Goal: Information Seeking & Learning: Learn about a topic

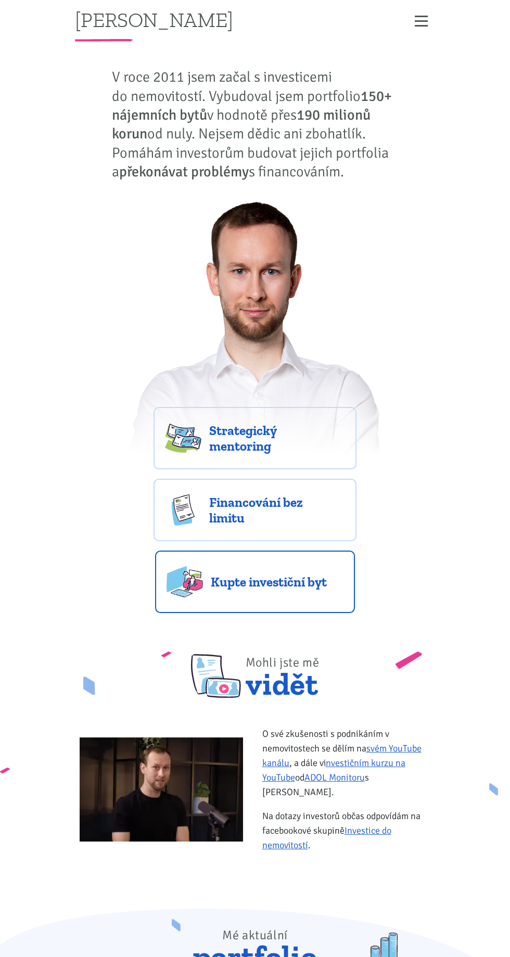
click at [323, 603] on link "Kupte investiční byt" at bounding box center [255, 582] width 200 height 62
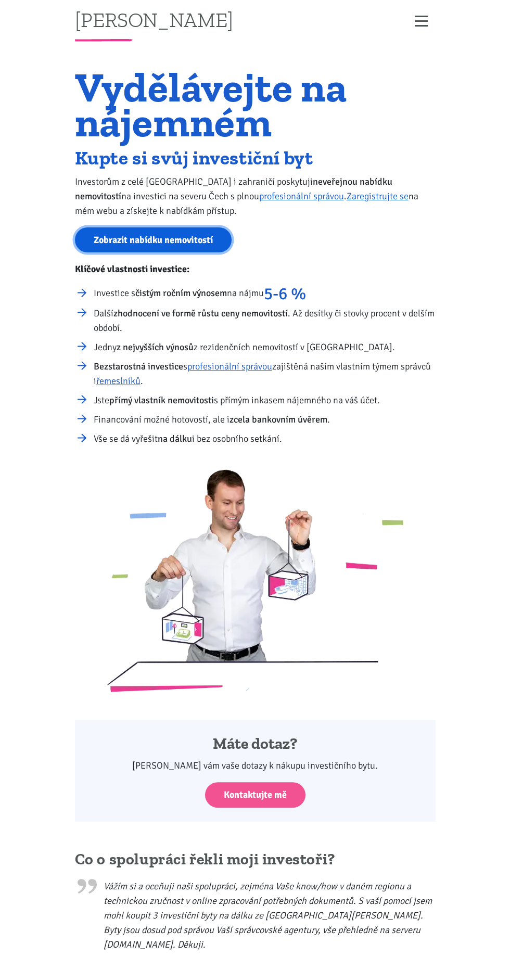
click at [112, 239] on link "Zobrazit nabídku nemovitostí" at bounding box center [153, 241] width 157 height 26
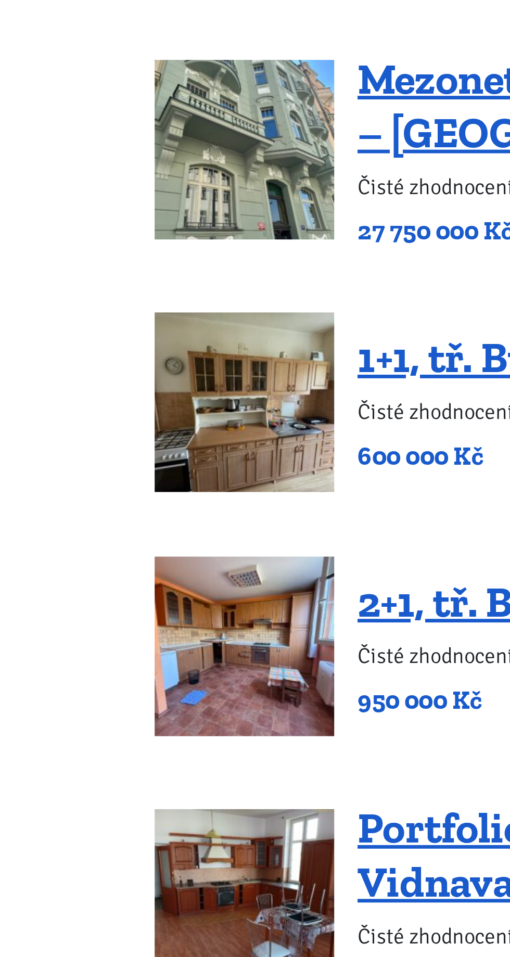
scroll to position [2028, 0]
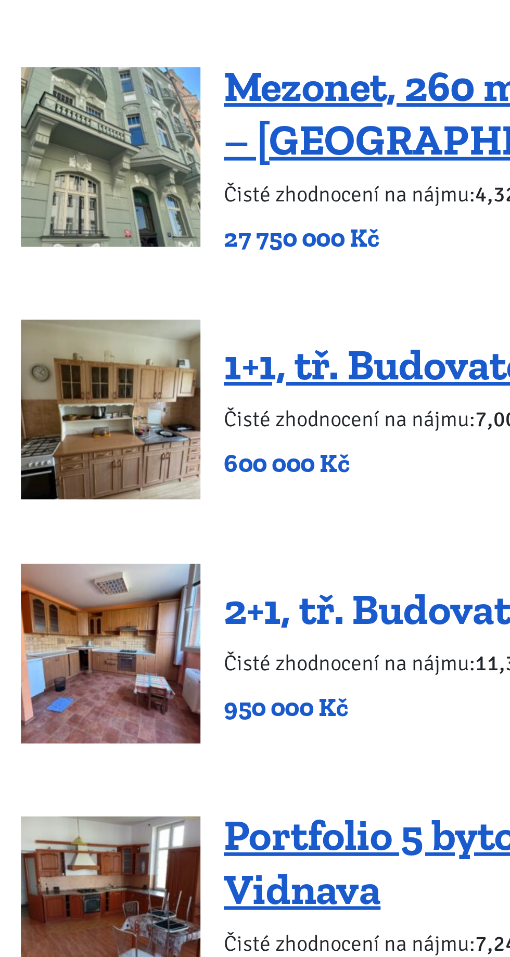
click at [255, 254] on link "2+1, tř. Budovatelů 2384/72, Most" at bounding box center [298, 265] width 271 height 22
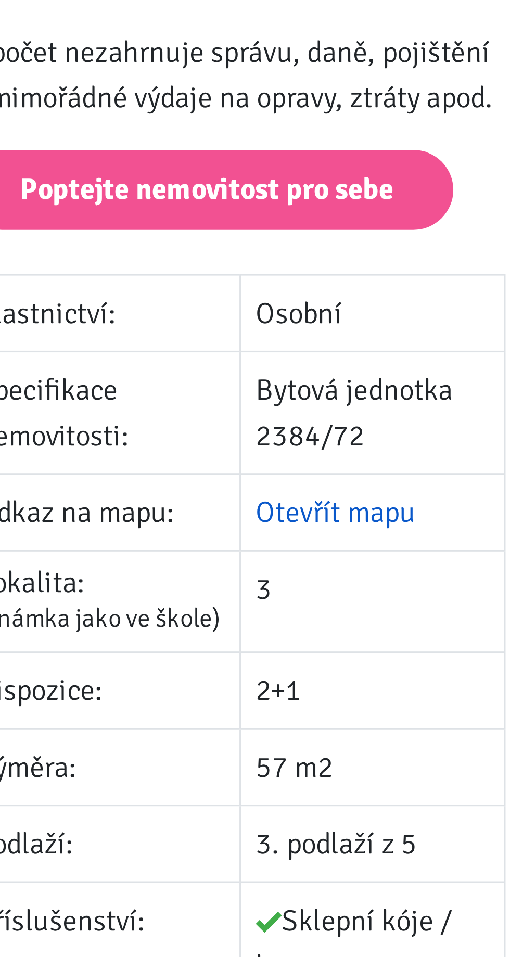
click at [208, 406] on link "Otevřít mapu" at bounding box center [194, 403] width 51 height 11
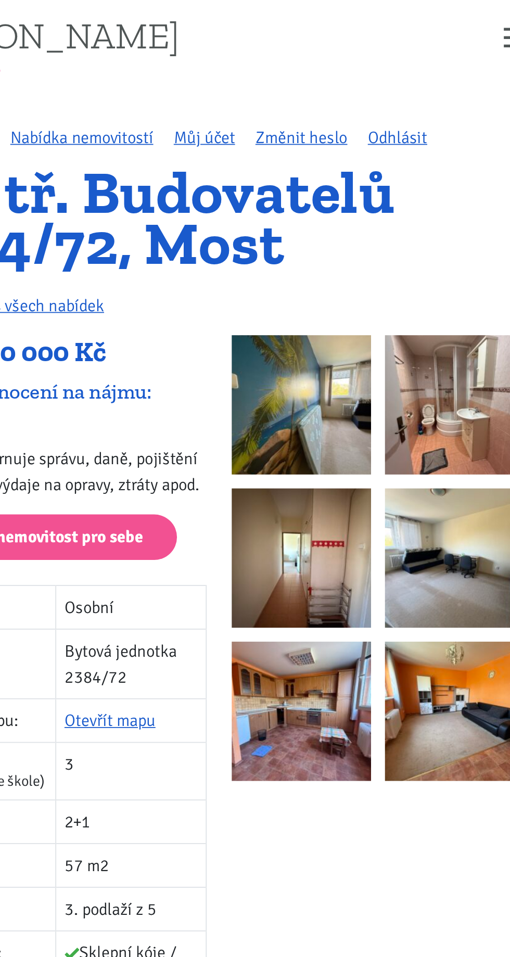
click at [281, 226] on img at bounding box center [301, 227] width 78 height 78
click at [281, 228] on img at bounding box center [301, 227] width 78 height 78
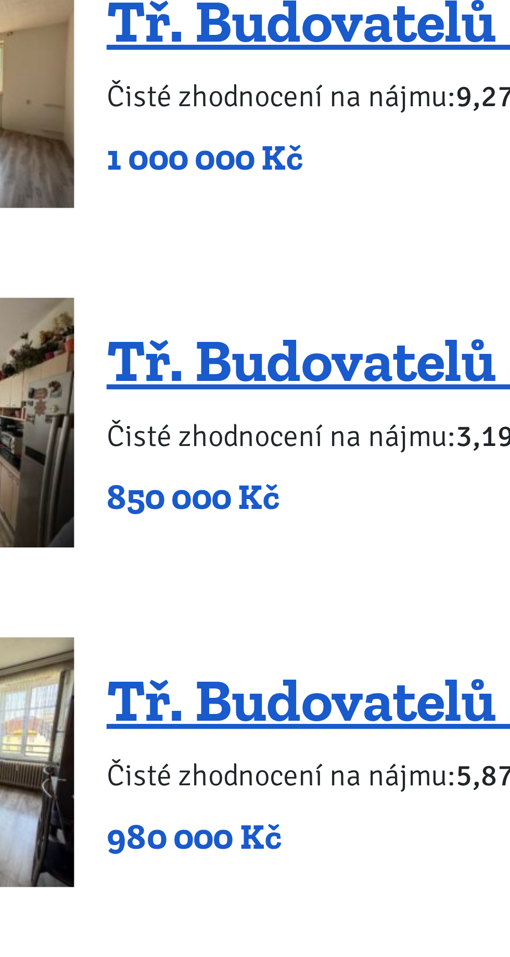
scroll to position [1192, 0]
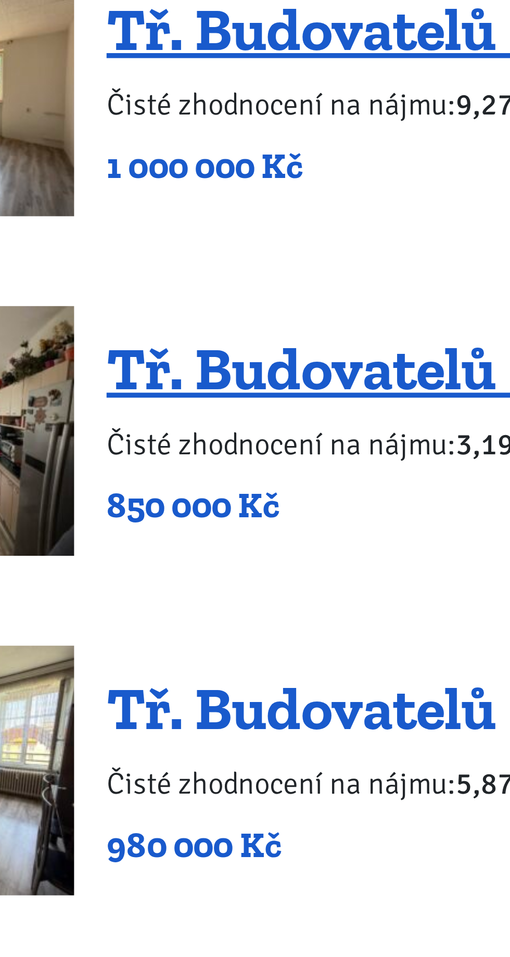
click at [263, 210] on link "Tř. Budovatelů 2326/82, Most" at bounding box center [284, 221] width 242 height 22
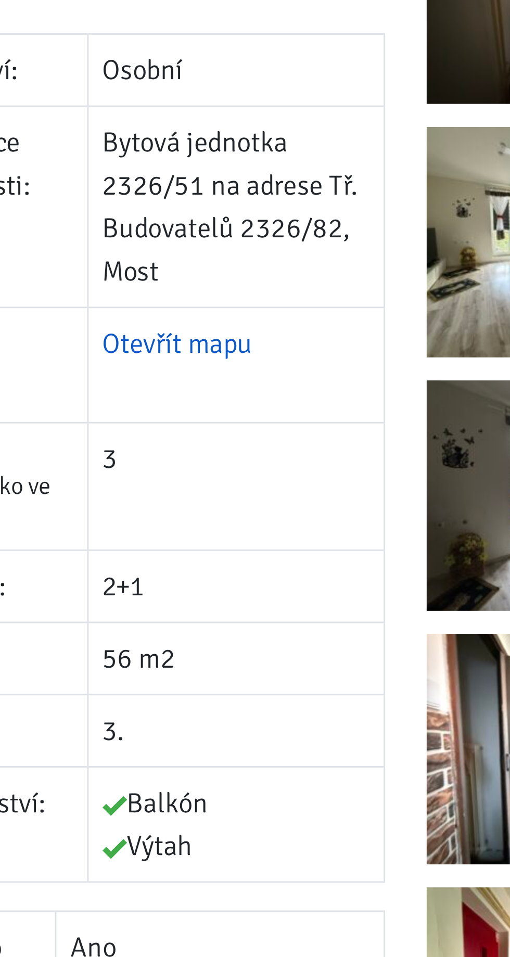
click at [161, 430] on link "Otevřít mapu" at bounding box center [178, 432] width 51 height 11
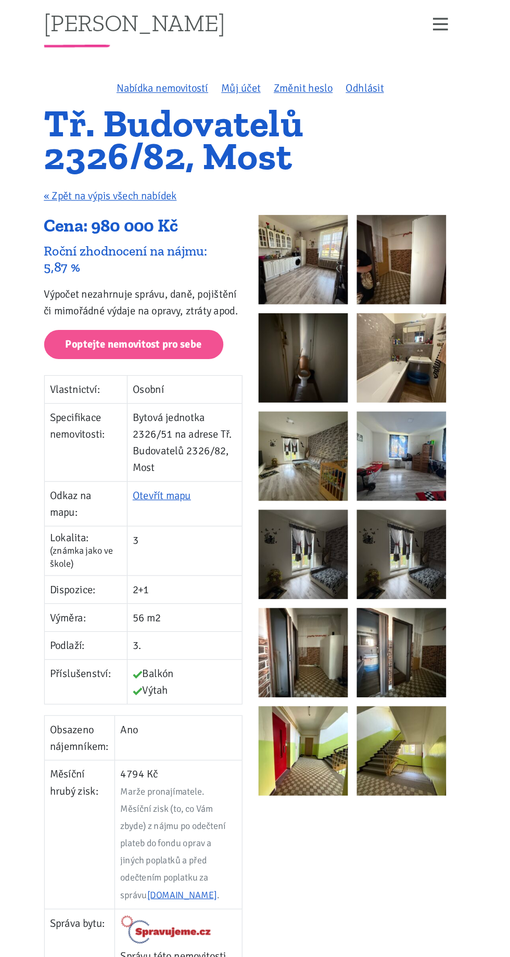
click at [289, 217] on img at bounding box center [301, 227] width 78 height 78
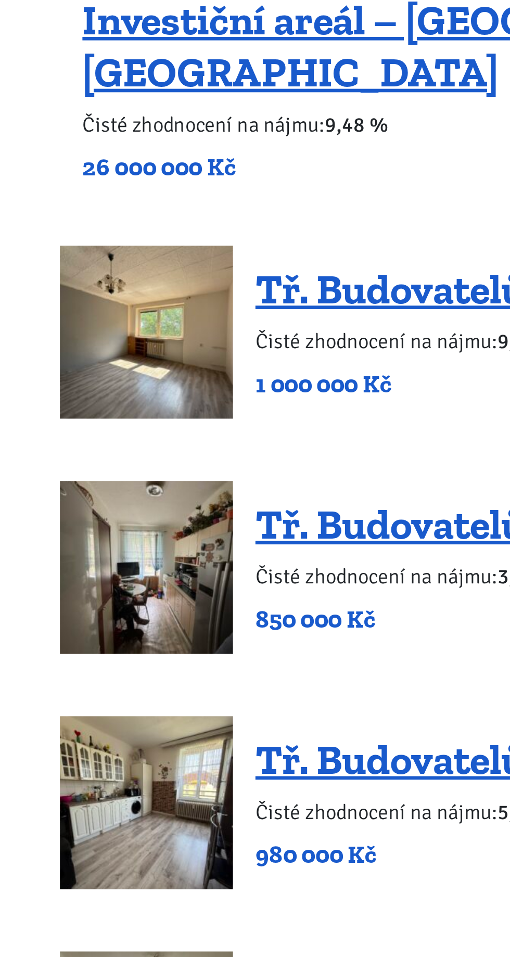
scroll to position [967, 0]
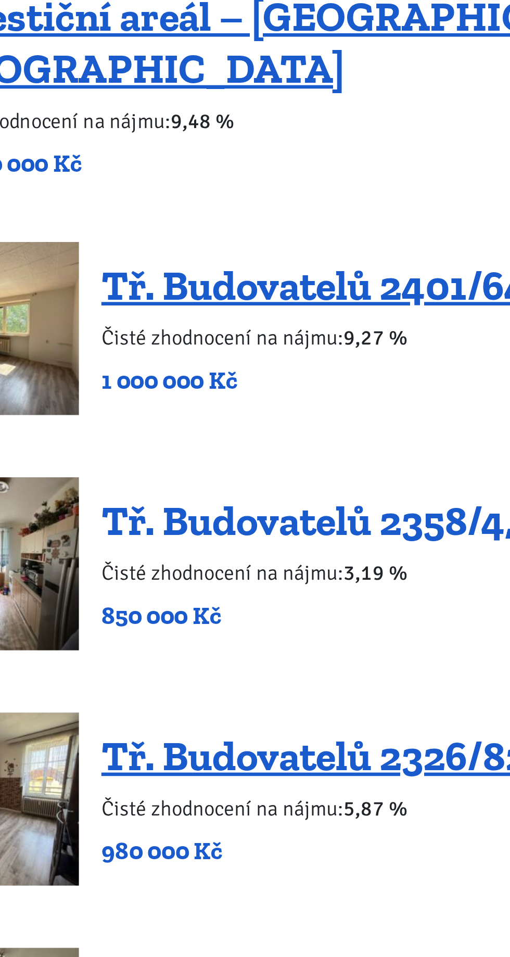
click at [319, 330] on link "Tř. Budovatelů 2358/4, Most" at bounding box center [279, 341] width 232 height 22
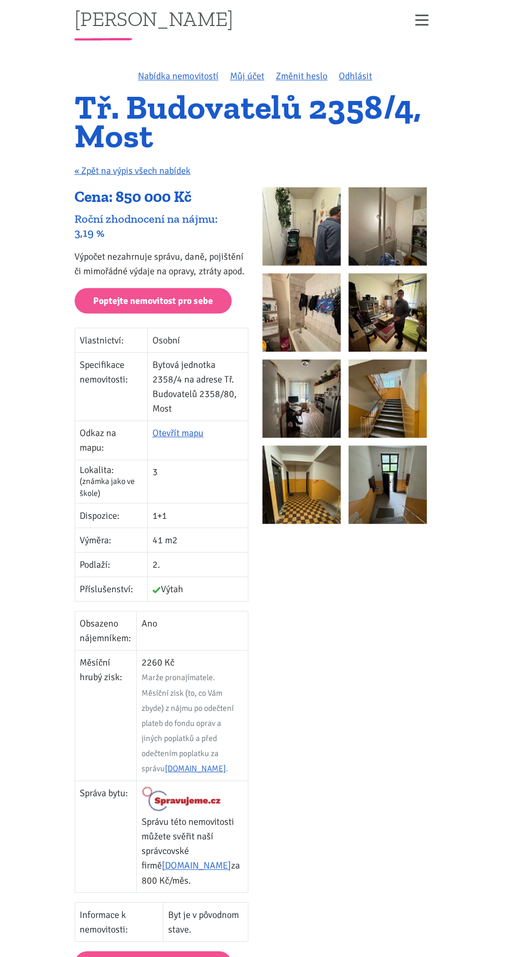
click at [314, 222] on img at bounding box center [301, 227] width 78 height 78
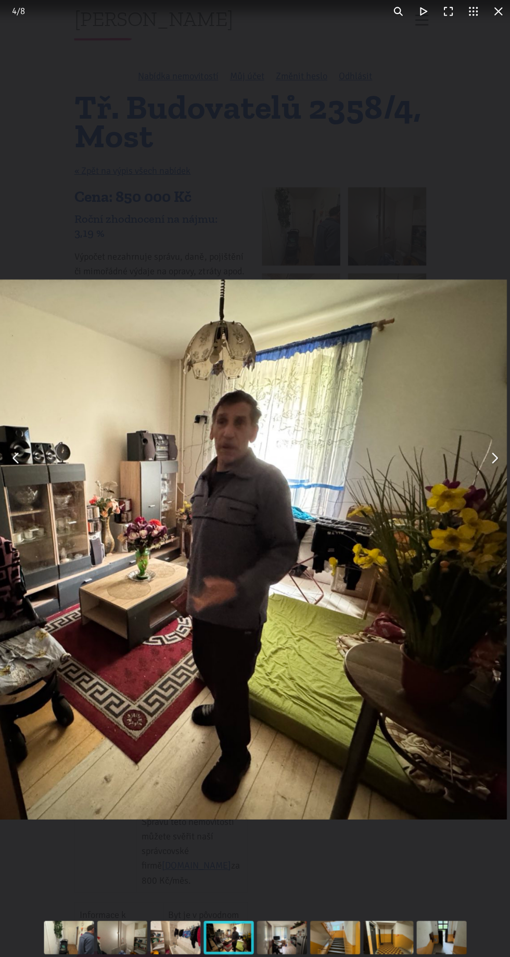
click at [474, 555] on img "You can close this modal content with the ESC key" at bounding box center [147, 549] width 719 height 539
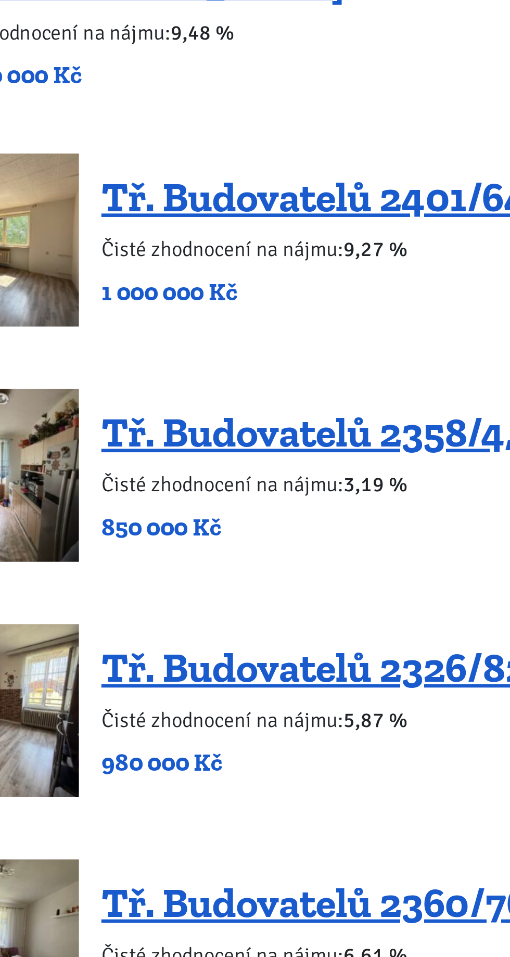
scroll to position [967, 0]
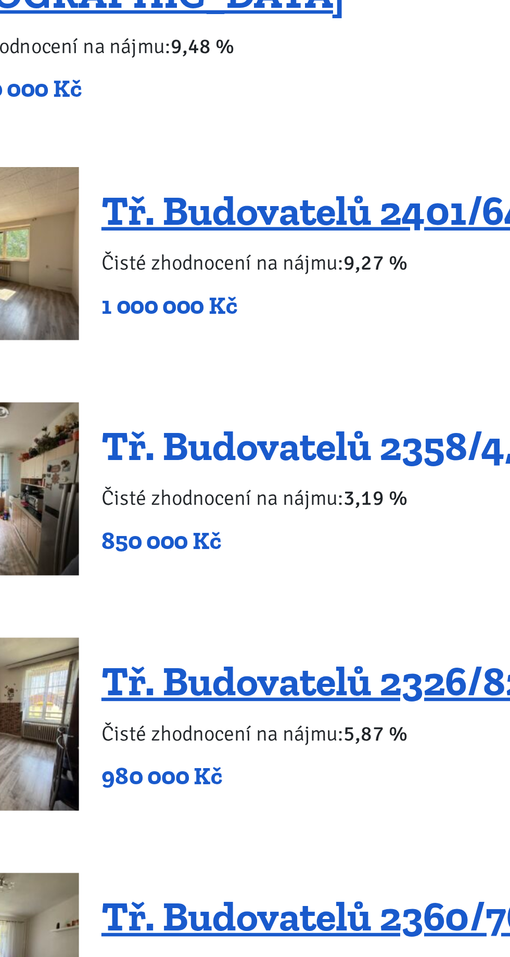
click at [186, 330] on link "Tř. Budovatelů 2358/4, Most" at bounding box center [279, 341] width 232 height 22
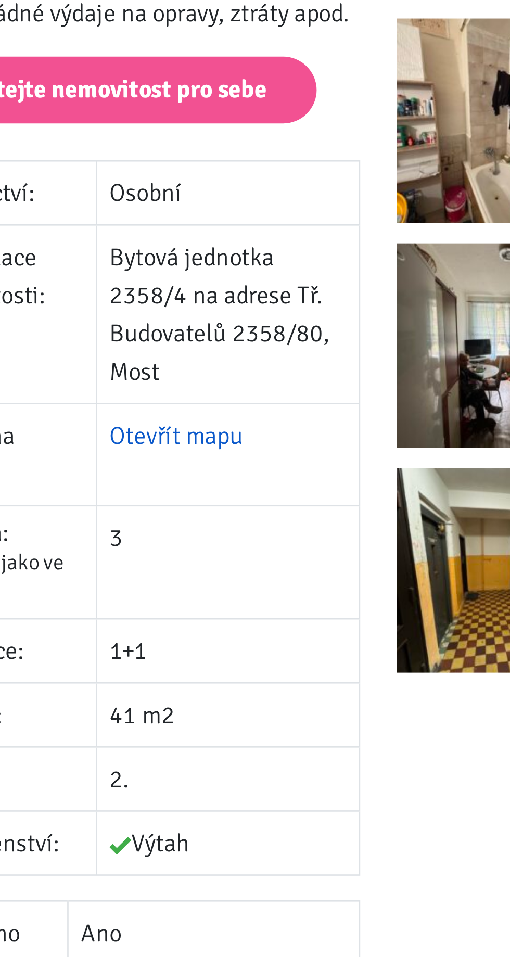
click at [180, 432] on link "Otevřít mapu" at bounding box center [178, 432] width 51 height 11
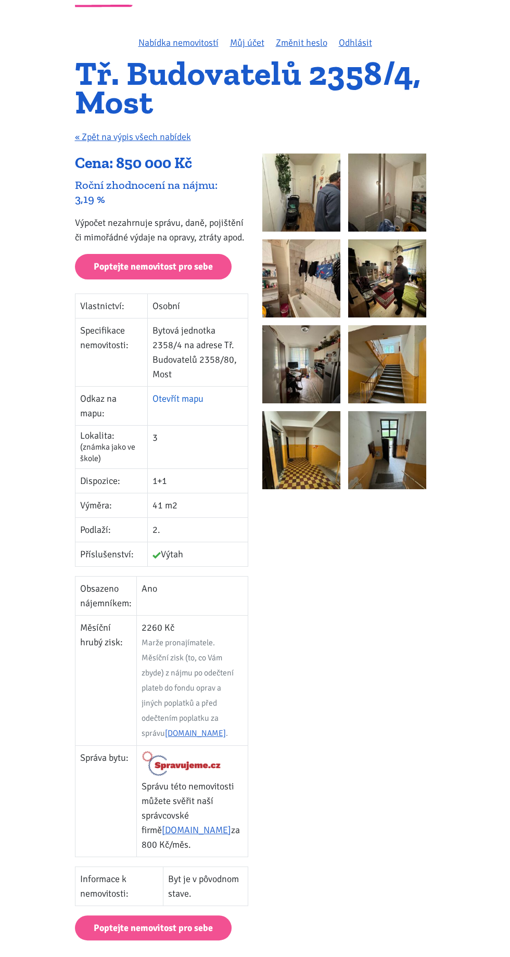
scroll to position [41, 0]
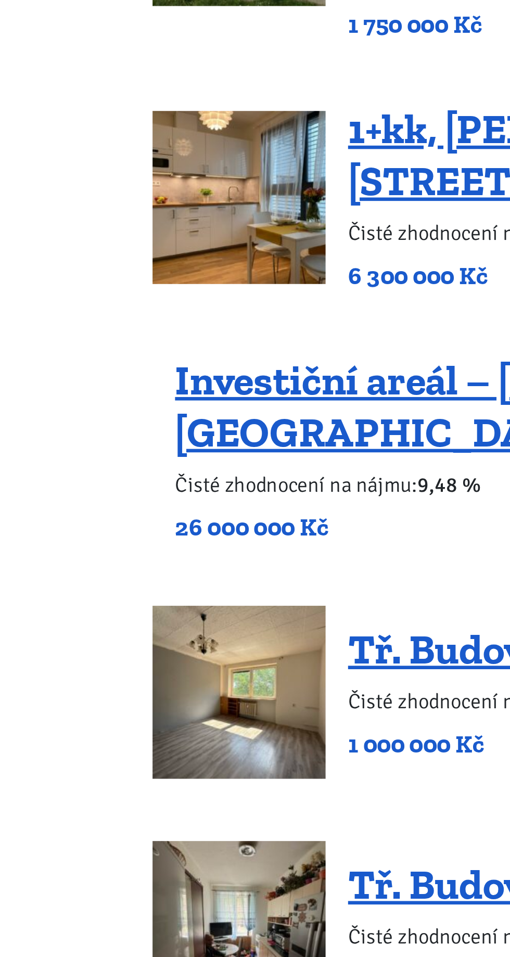
scroll to position [831, 0]
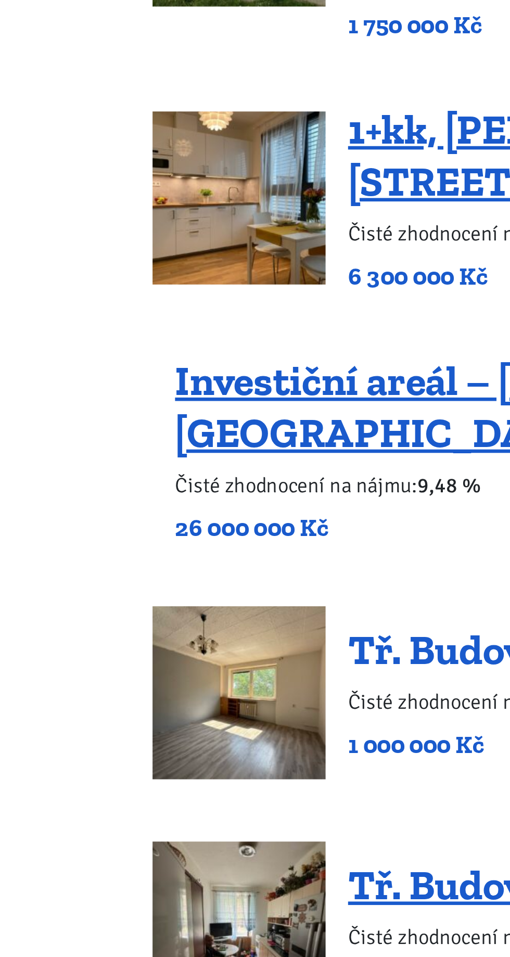
click at [200, 359] on link "Tř. Budovatelů 2401/64, Most" at bounding box center [284, 370] width 243 height 22
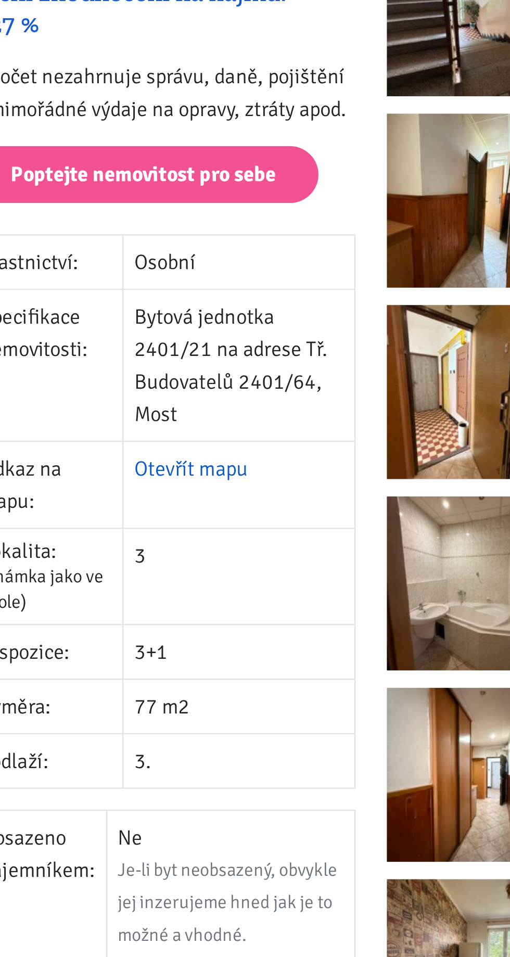
click at [170, 432] on link "Otevřít mapu" at bounding box center [174, 432] width 51 height 11
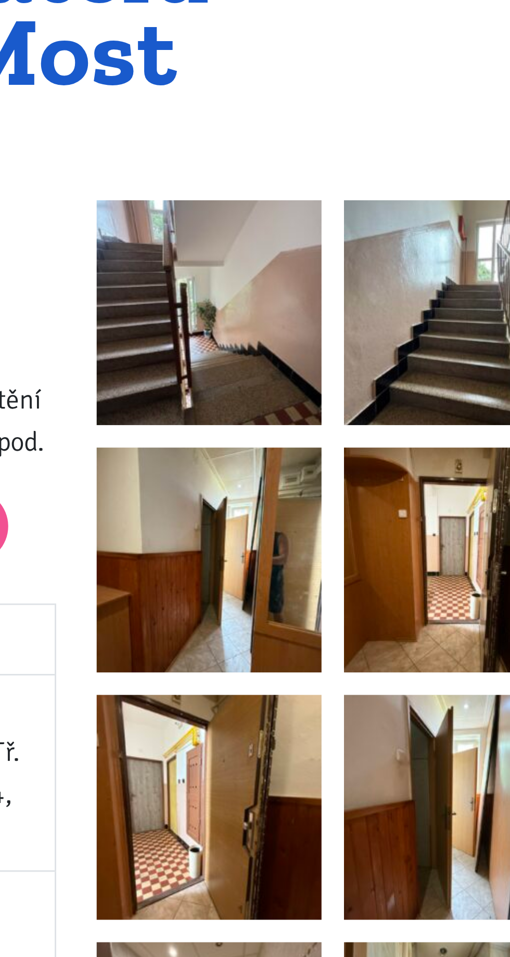
click at [289, 234] on img at bounding box center [301, 227] width 78 height 78
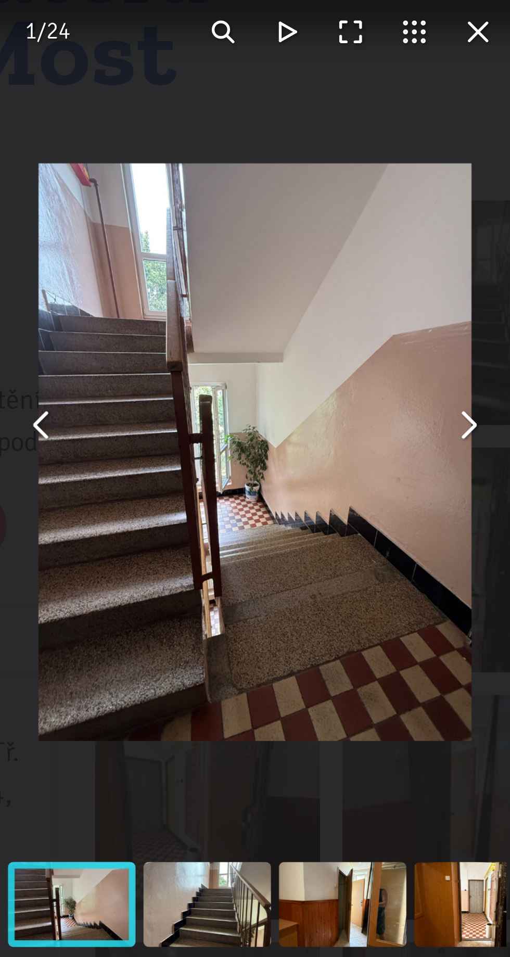
click at [396, 272] on button "You can close this modal content with the ESC key" at bounding box center [391, 266] width 22 height 22
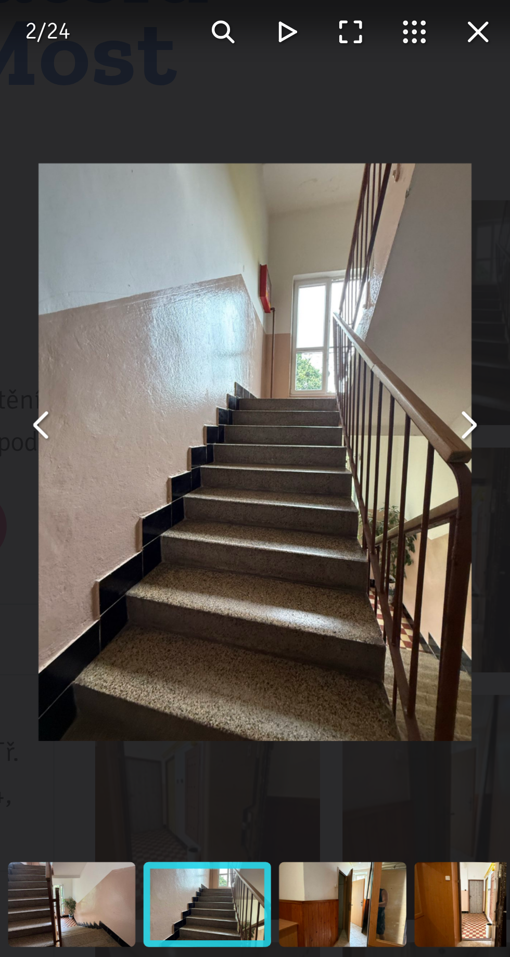
click at [395, 272] on button "You can close this modal content with the ESC key" at bounding box center [391, 266] width 22 height 22
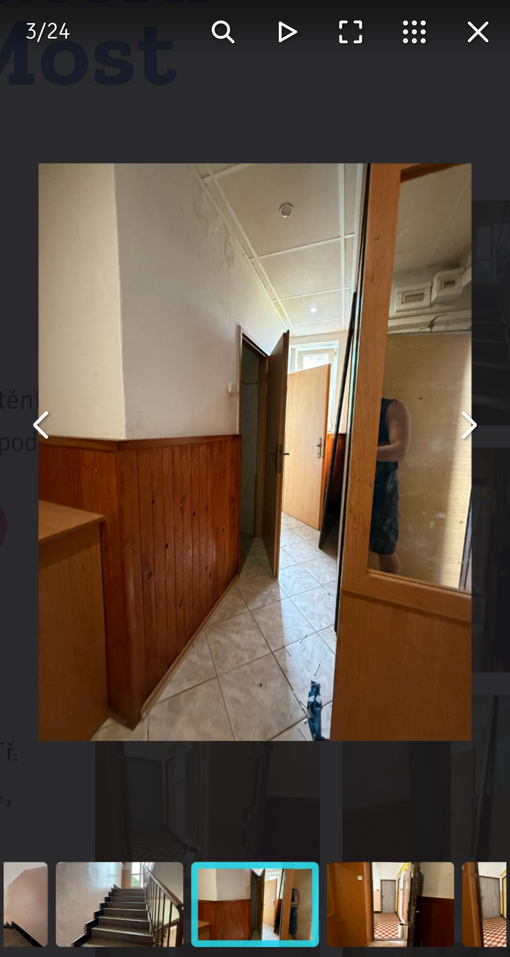
click at [396, 274] on button "You can close this modal content with the ESC key" at bounding box center [391, 266] width 22 height 22
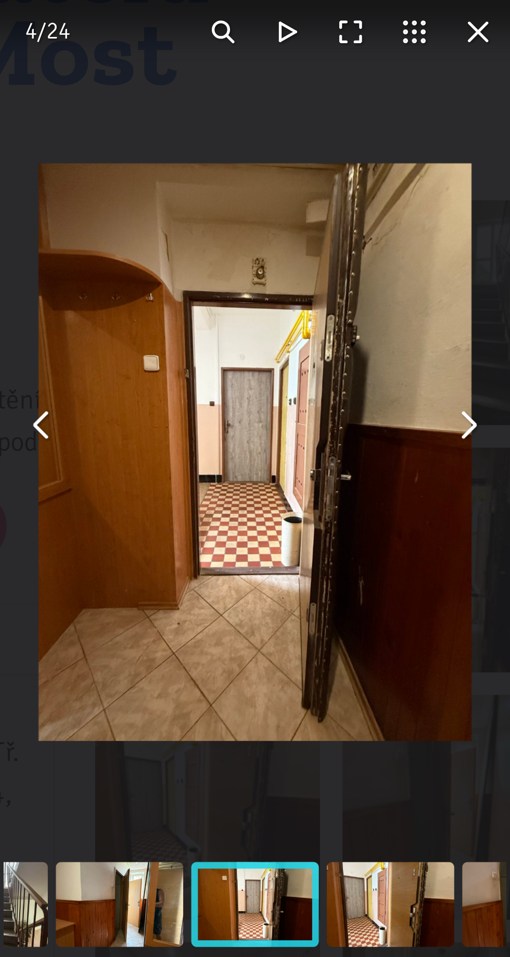
click at [393, 273] on button "You can close this modal content with the ESC key" at bounding box center [391, 266] width 22 height 22
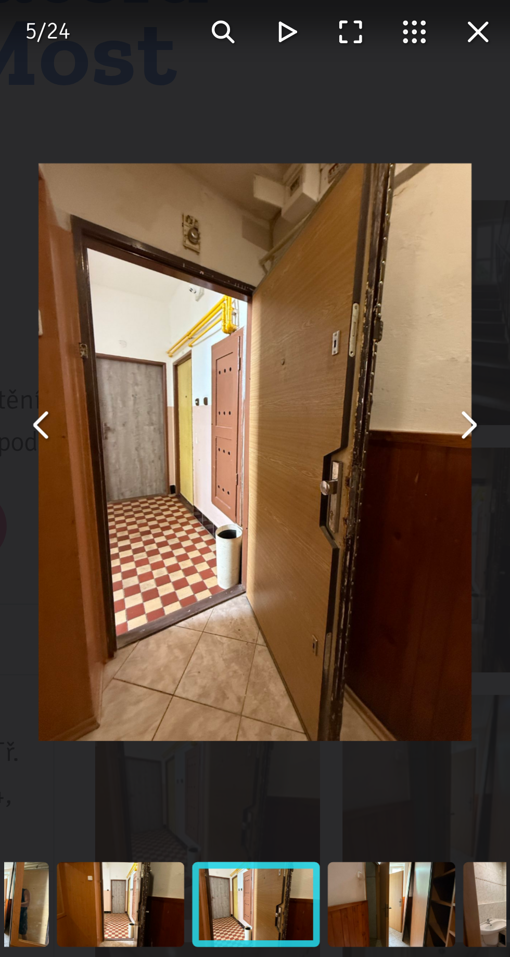
click at [391, 276] on button "You can close this modal content with the ESC key" at bounding box center [391, 266] width 22 height 22
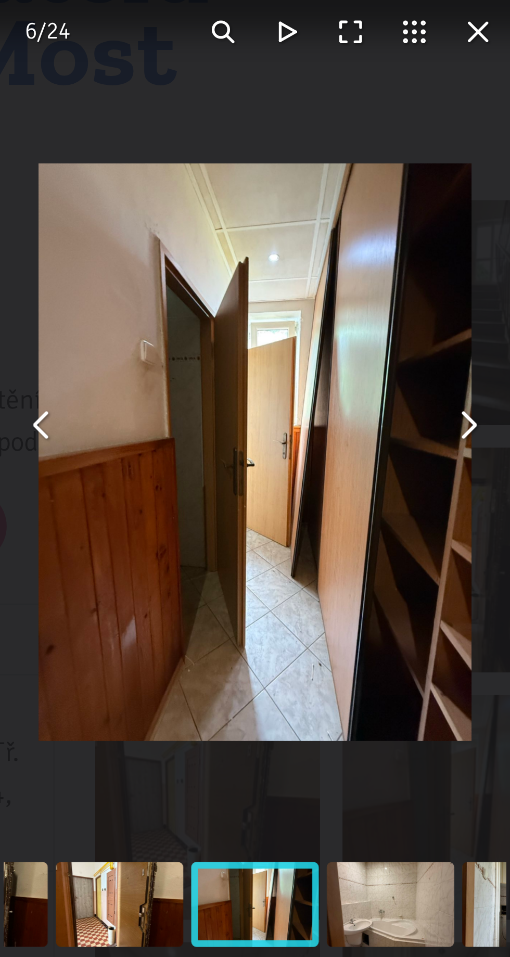
click at [397, 272] on button "You can close this modal content with the ESC key" at bounding box center [391, 266] width 22 height 22
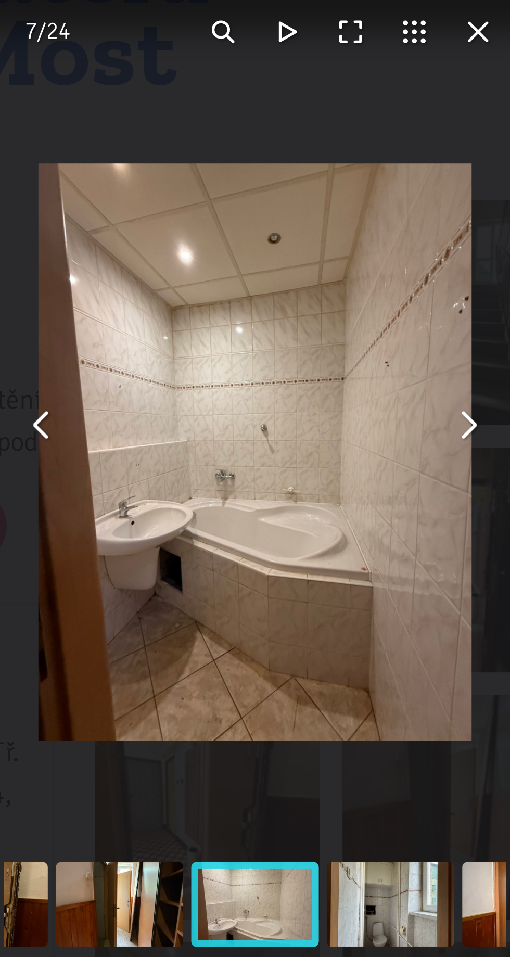
click at [397, 271] on button "You can close this modal content with the ESC key" at bounding box center [391, 266] width 22 height 22
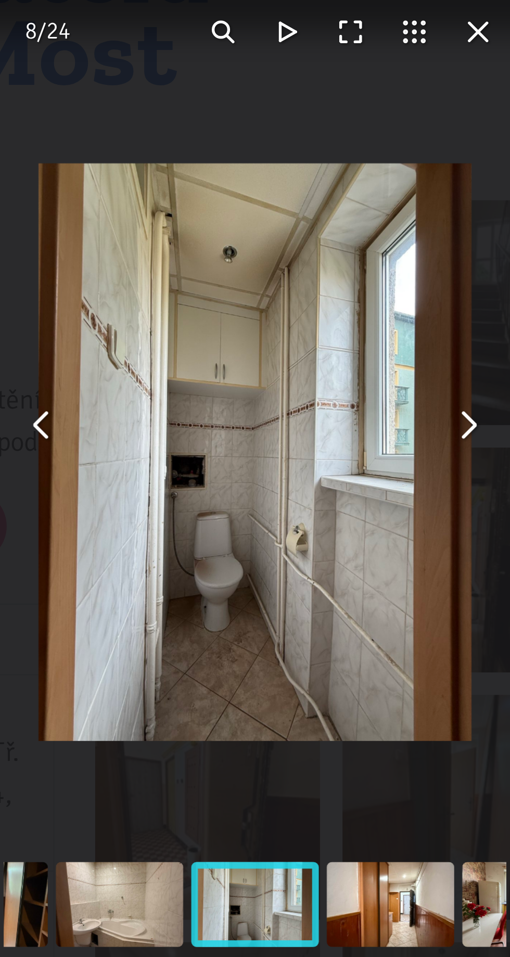
click at [397, 274] on button "You can close this modal content with the ESC key" at bounding box center [391, 266] width 22 height 22
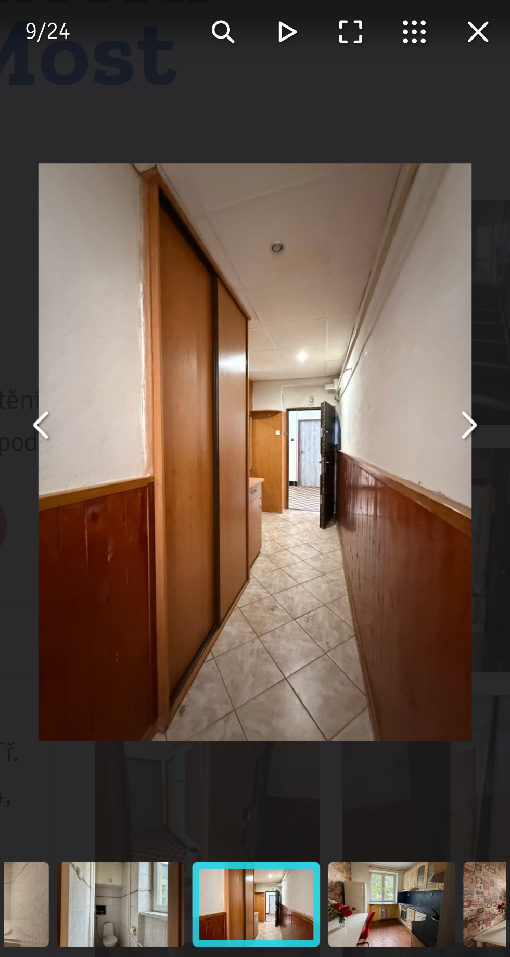
click at [396, 274] on button "You can close this modal content with the ESC key" at bounding box center [391, 266] width 22 height 22
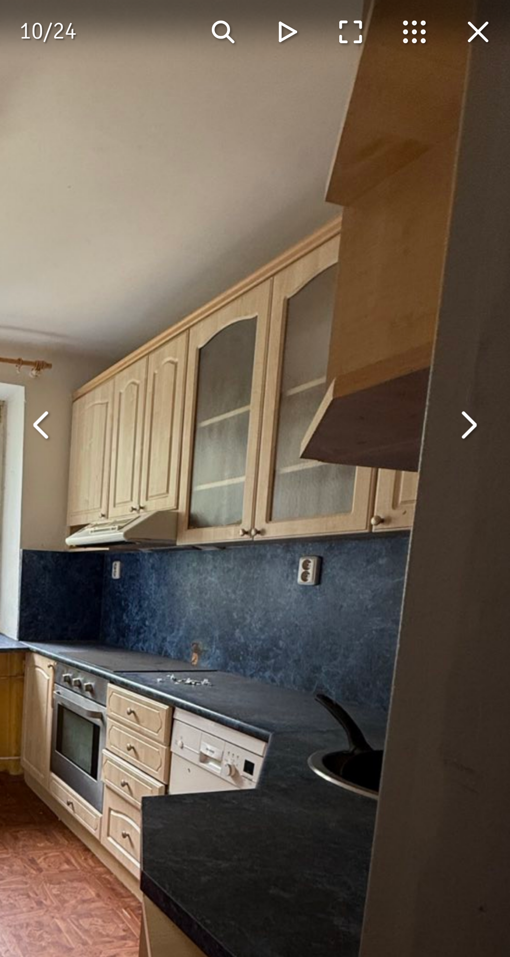
click at [392, 281] on img "You can close this modal content with the ESC key" at bounding box center [219, 345] width 378 height 503
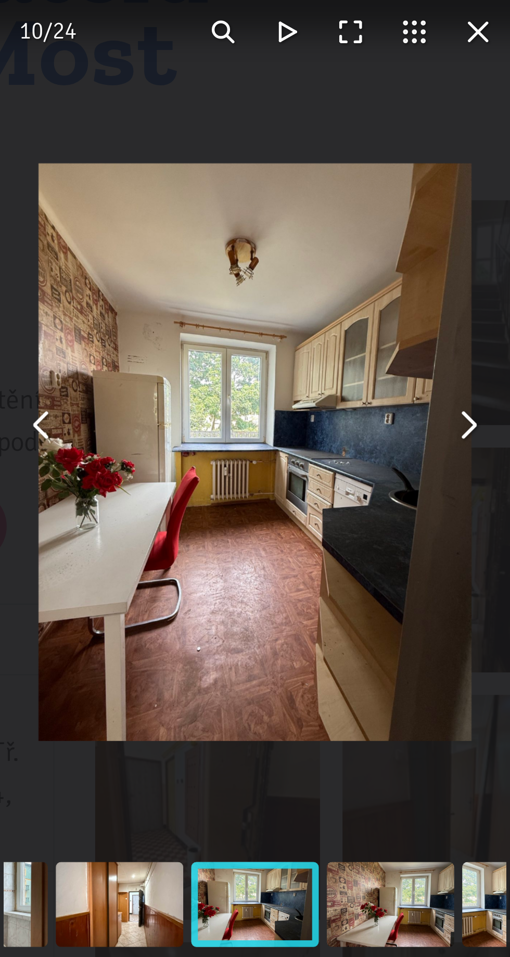
click at [392, 275] on button "You can close this modal content with the ESC key" at bounding box center [391, 266] width 22 height 22
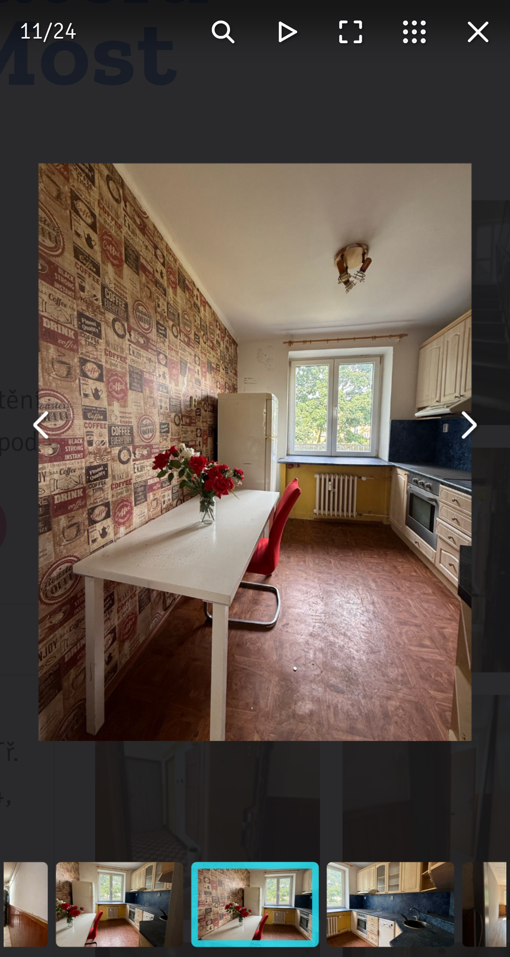
click at [391, 281] on img "You can close this modal content with the ESC key" at bounding box center [317, 275] width 150 height 200
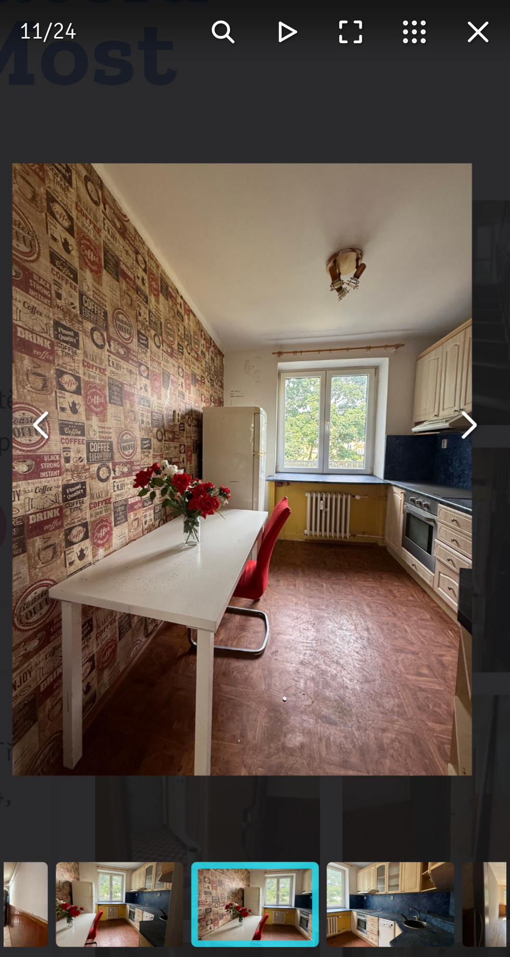
click at [385, 278] on img "You can close this modal content with the ESC key" at bounding box center [312, 281] width 159 height 213
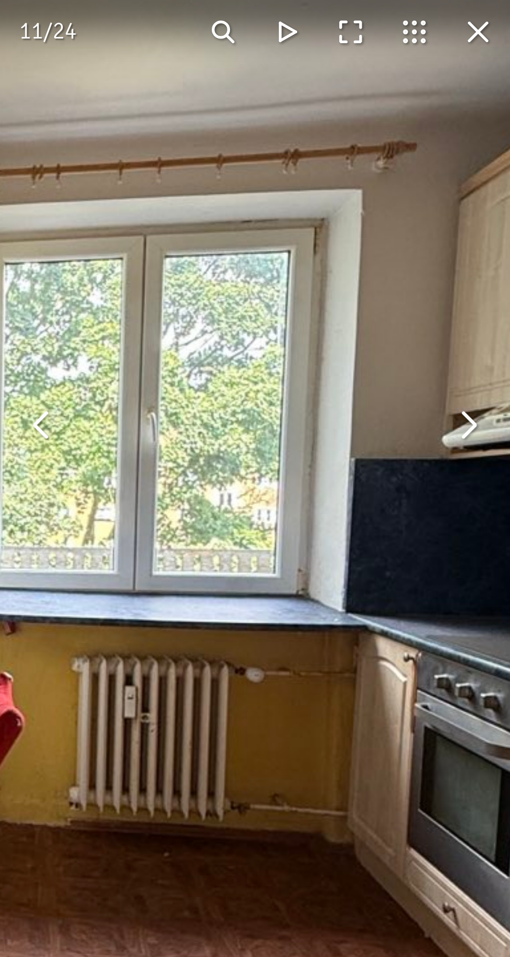
click at [390, 272] on button "You can close this modal content with the ESC key" at bounding box center [391, 266] width 22 height 22
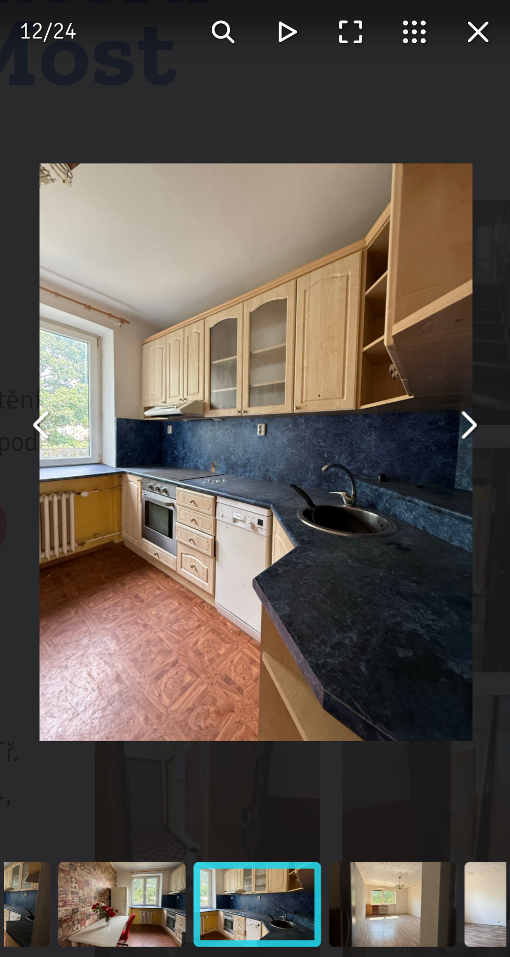
click at [390, 272] on button "You can close this modal content with the ESC key" at bounding box center [391, 266] width 22 height 22
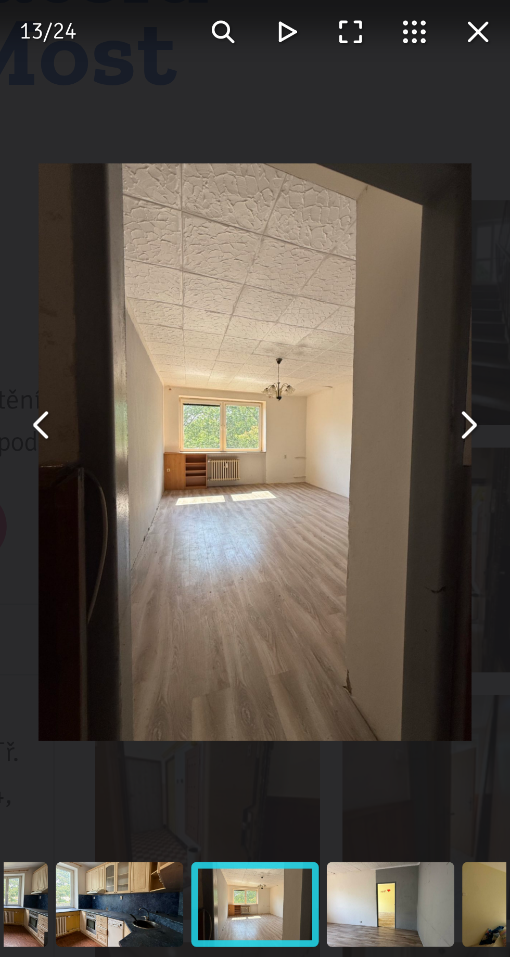
click at [392, 271] on button "You can close this modal content with the ESC key" at bounding box center [391, 266] width 22 height 22
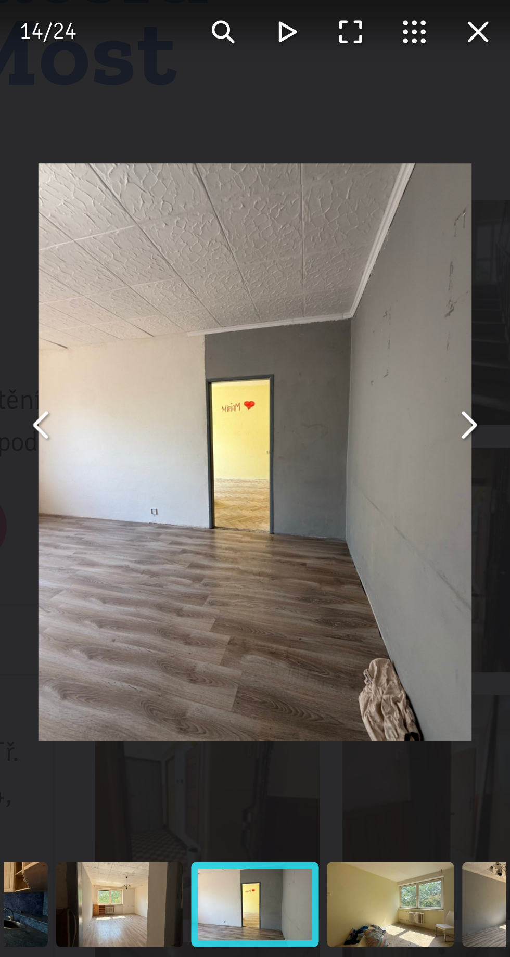
click at [384, 275] on img "You can close this modal content with the ESC key" at bounding box center [317, 275] width 150 height 200
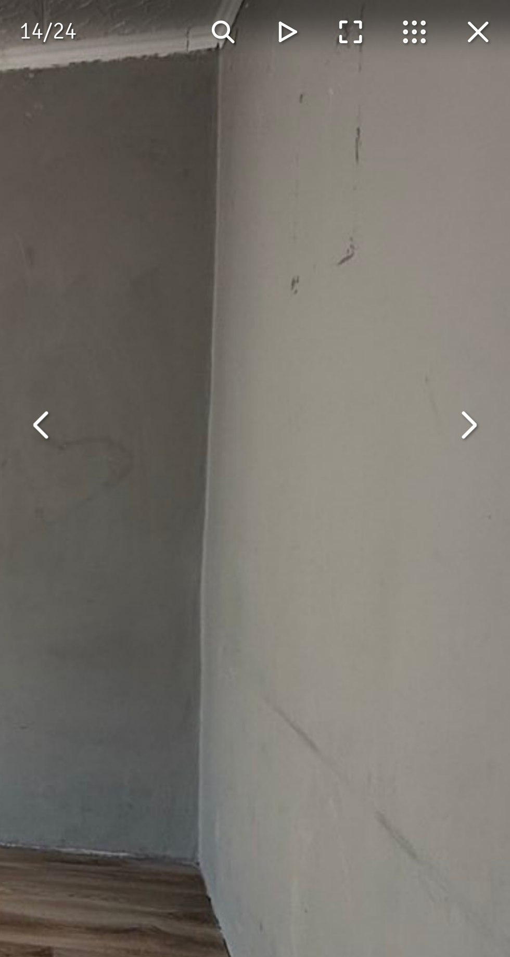
click at [390, 276] on button "You can close this modal content with the ESC key" at bounding box center [391, 266] width 22 height 22
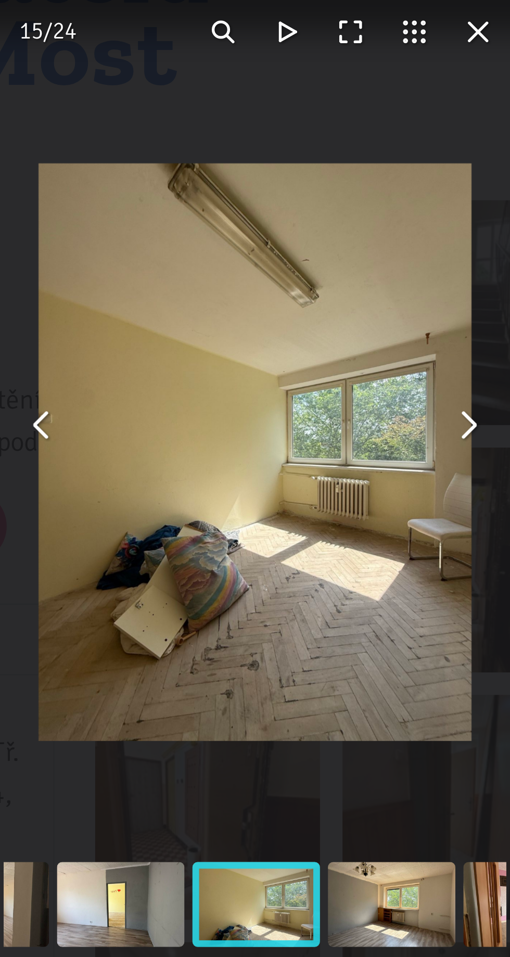
click at [392, 274] on button "You can close this modal content with the ESC key" at bounding box center [391, 266] width 22 height 22
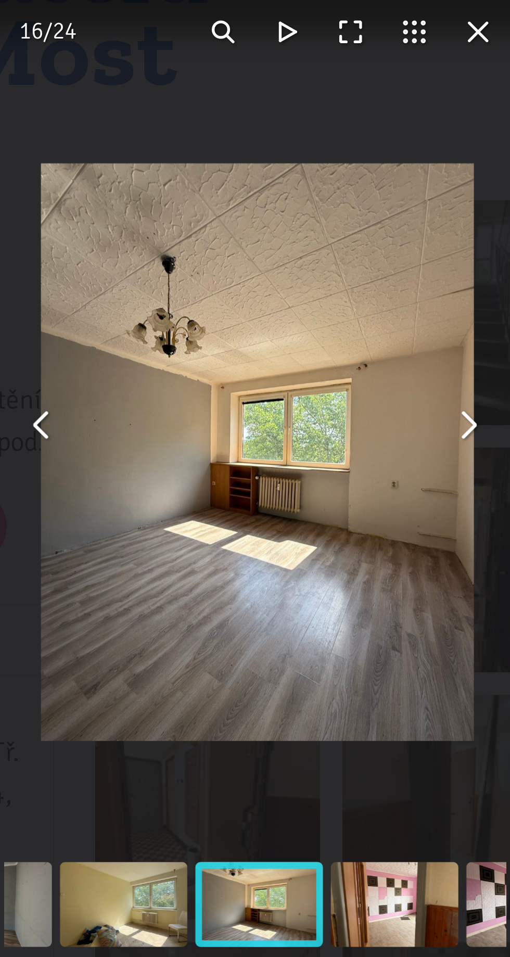
click at [394, 274] on button "You can close this modal content with the ESC key" at bounding box center [391, 266] width 22 height 22
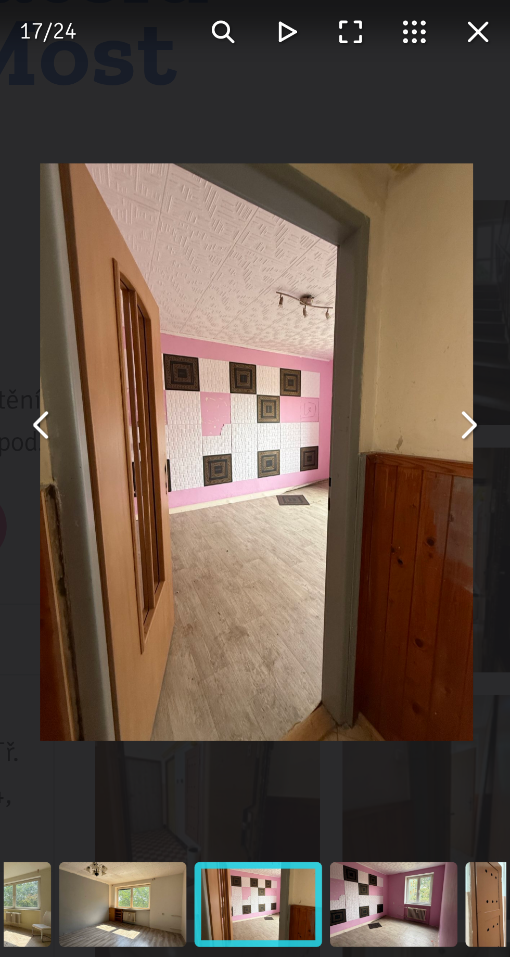
click at [390, 278] on img "You can close this modal content with the ESC key" at bounding box center [318, 275] width 150 height 200
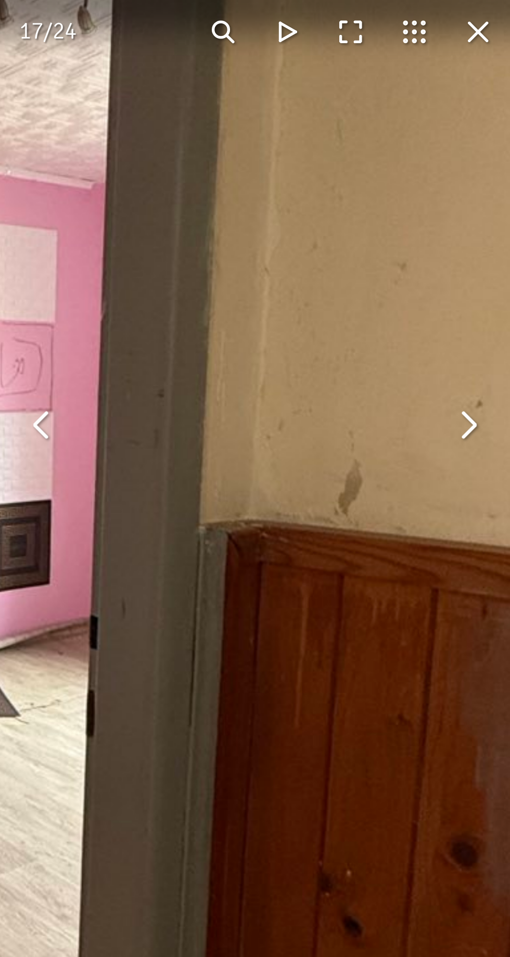
click at [389, 276] on button "You can close this modal content with the ESC key" at bounding box center [391, 266] width 22 height 22
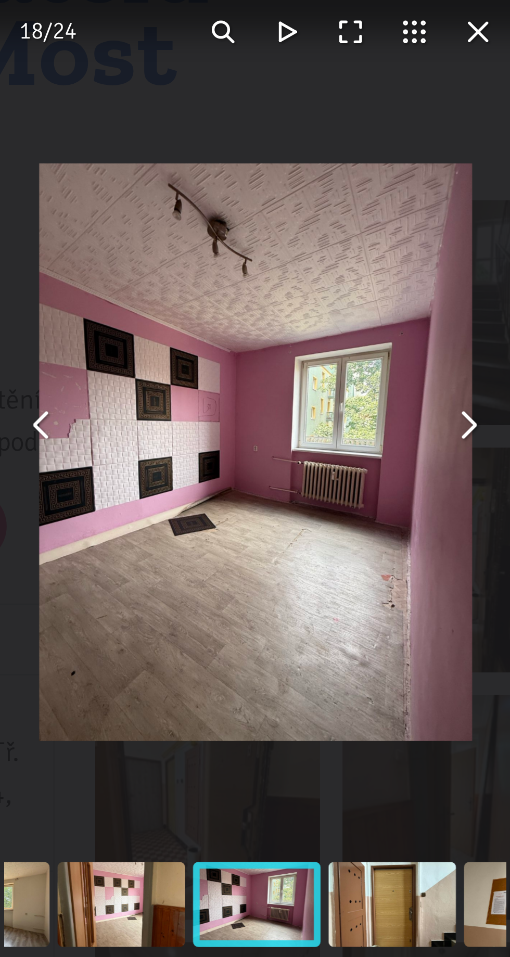
click at [393, 276] on button "You can close this modal content with the ESC key" at bounding box center [391, 266] width 22 height 22
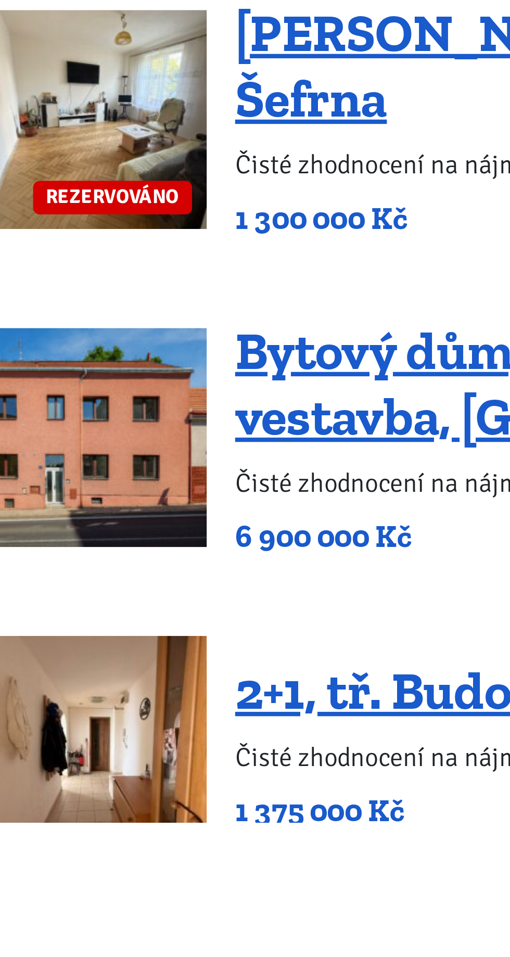
scroll to position [945, 0]
